Goal: Find specific page/section: Find specific page/section

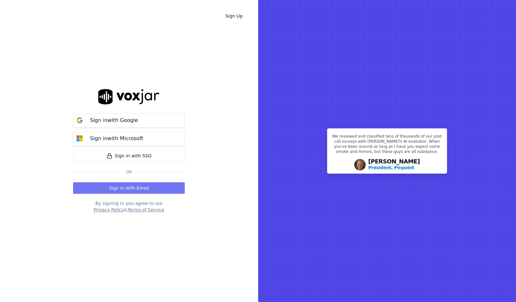
click at [124, 184] on button "Sign in with Email" at bounding box center [129, 187] width 112 height 11
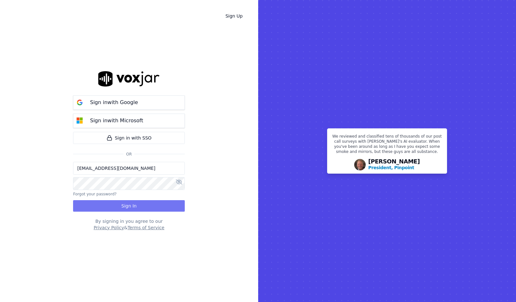
click at [132, 205] on button "Sign In" at bounding box center [129, 205] width 112 height 11
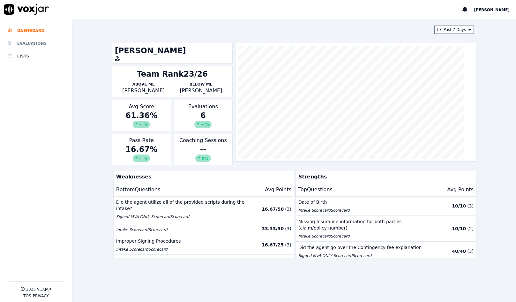
click at [21, 41] on li "Evaluations" at bounding box center [36, 43] width 57 height 13
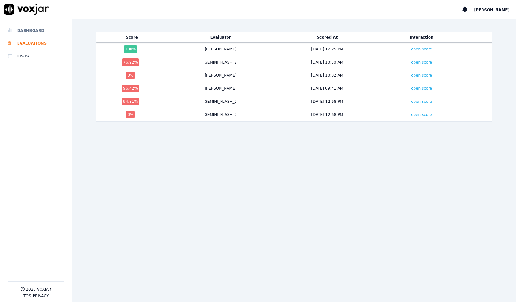
click at [35, 34] on li "Dashboard" at bounding box center [36, 30] width 57 height 13
